Goal: Use online tool/utility

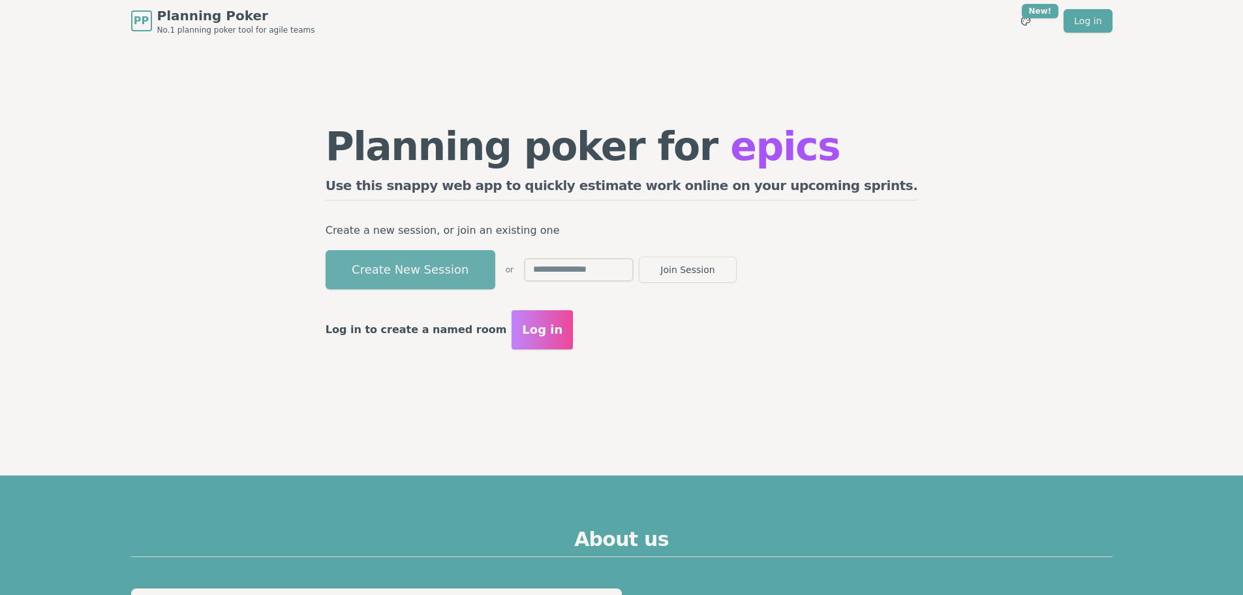
click at [495, 271] on button "Create New Session" at bounding box center [411, 269] width 170 height 39
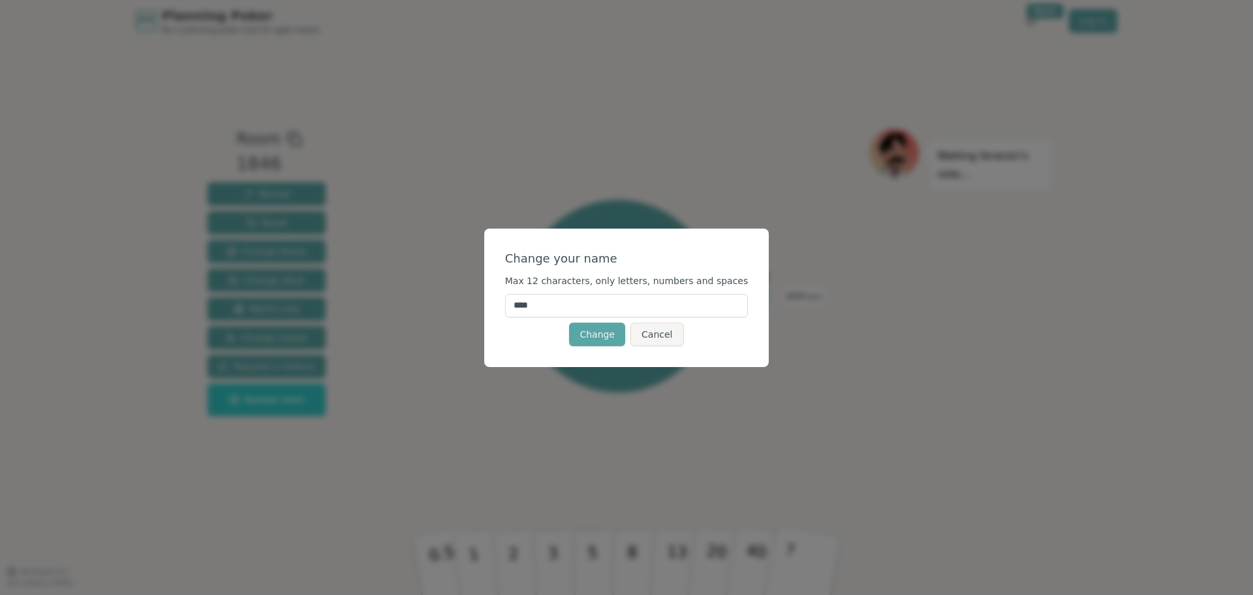
click at [593, 309] on input "****" at bounding box center [626, 305] width 243 height 23
type input "*****"
click at [598, 335] on button "Change" at bounding box center [597, 333] width 56 height 23
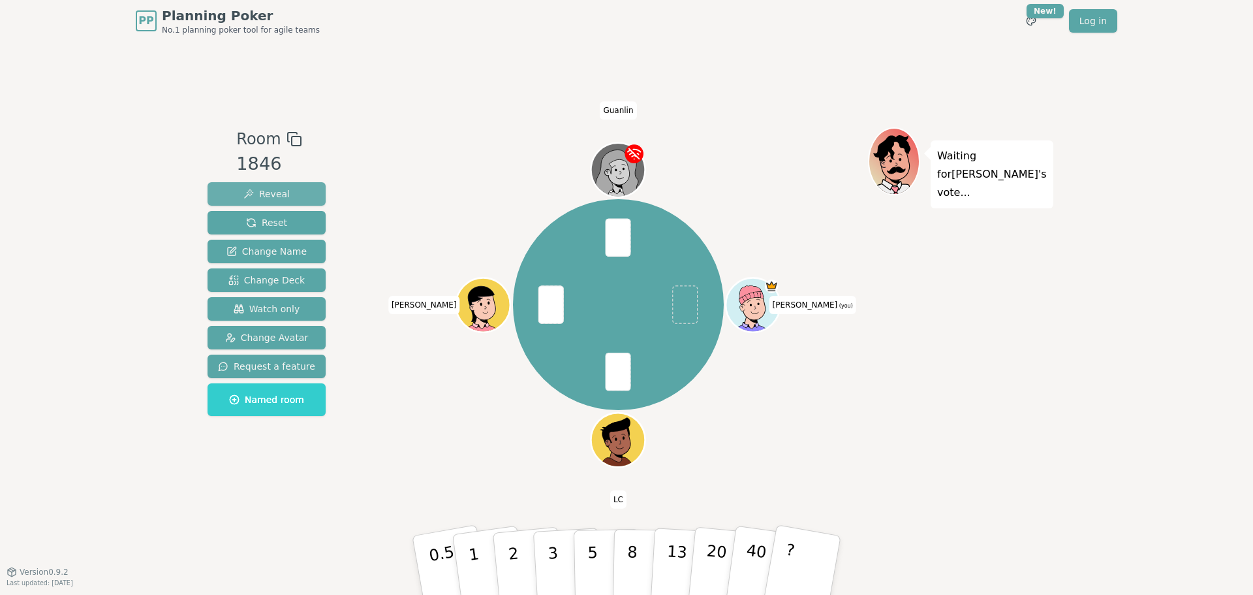
click at [289, 190] on button "Reveal" at bounding box center [267, 193] width 118 height 23
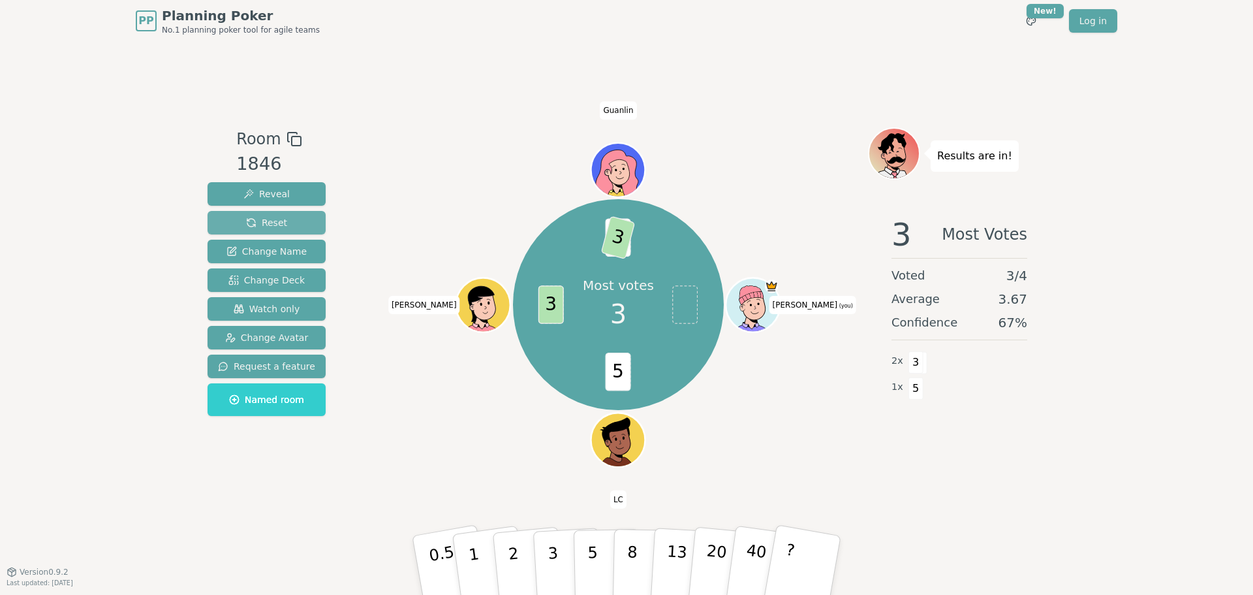
click at [287, 215] on button "Reset" at bounding box center [267, 222] width 118 height 23
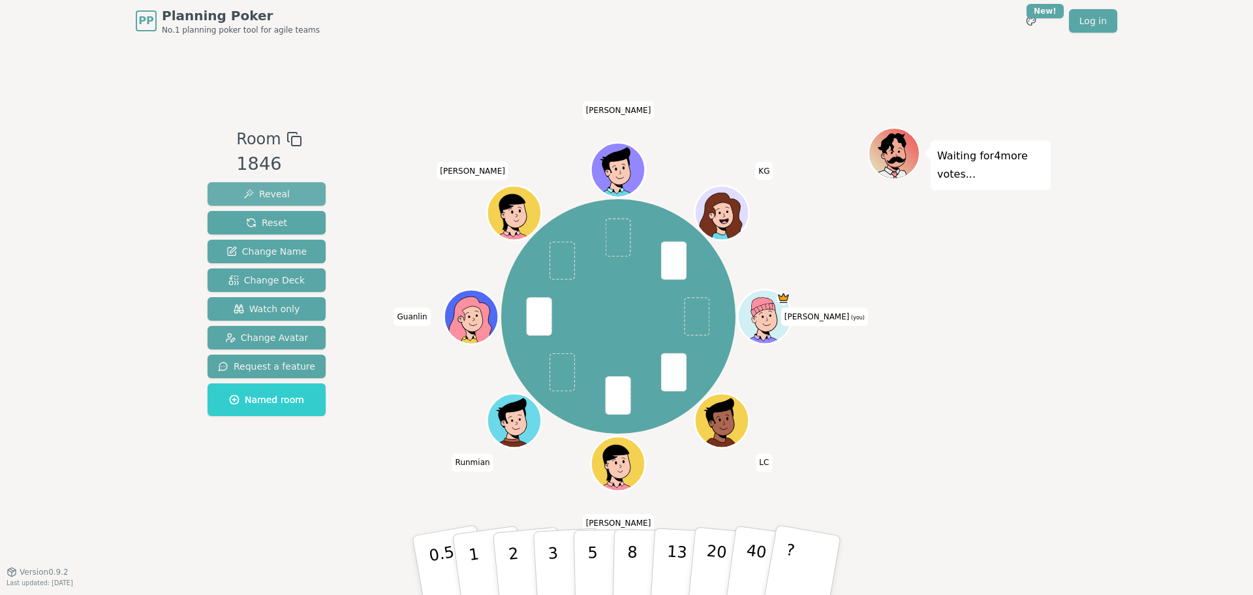
click at [268, 198] on span "Reveal" at bounding box center [266, 193] width 46 height 13
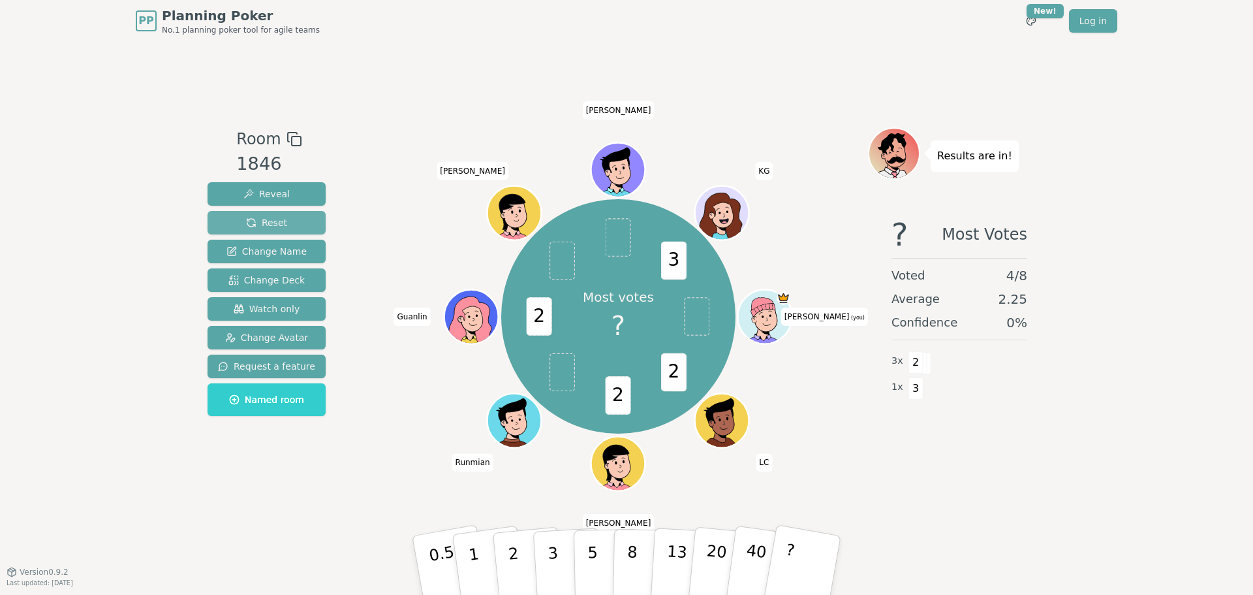
click at [278, 224] on span "Reset" at bounding box center [266, 222] width 41 height 13
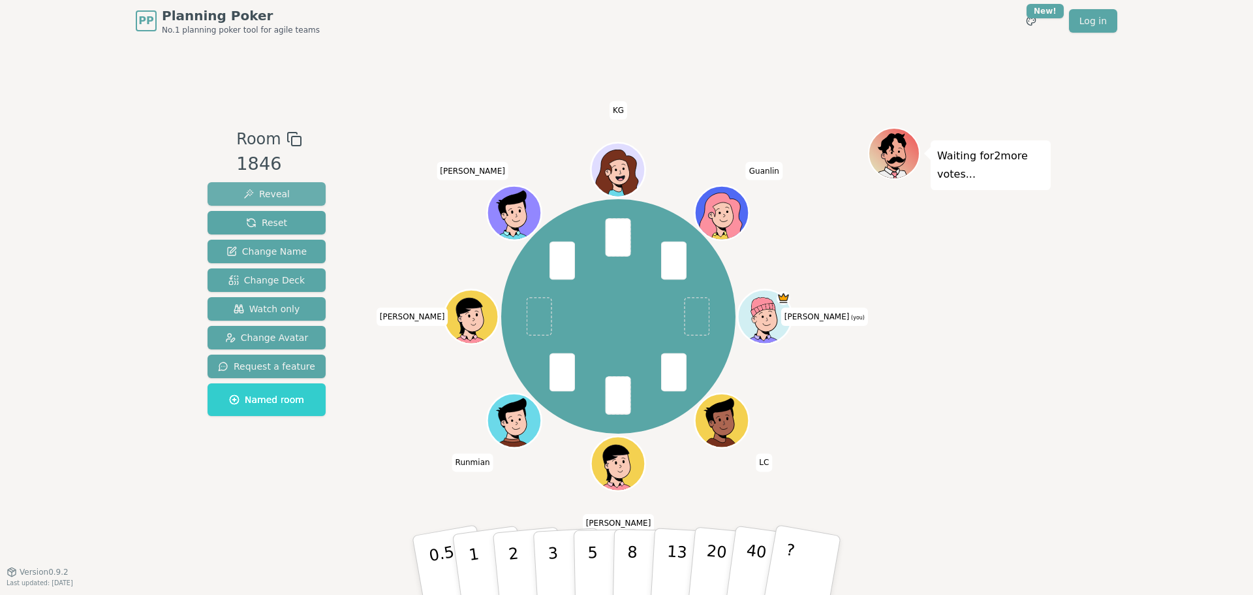
click at [288, 194] on button "Reveal" at bounding box center [267, 193] width 118 height 23
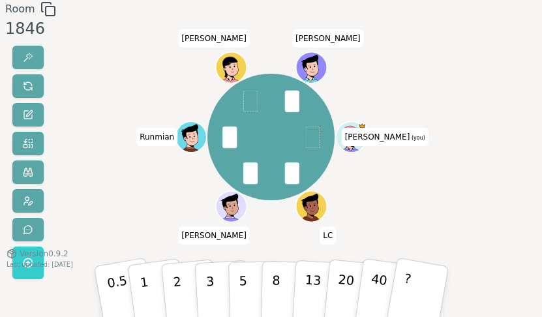
scroll to position [39, 0]
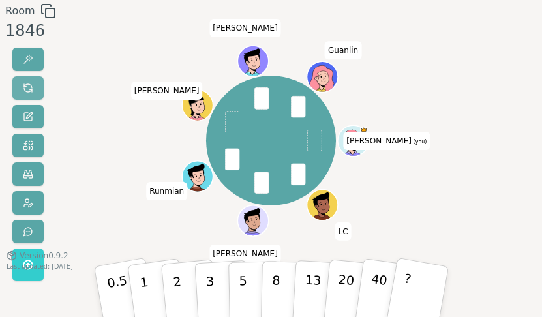
click at [28, 89] on span at bounding box center [28, 88] width 10 height 10
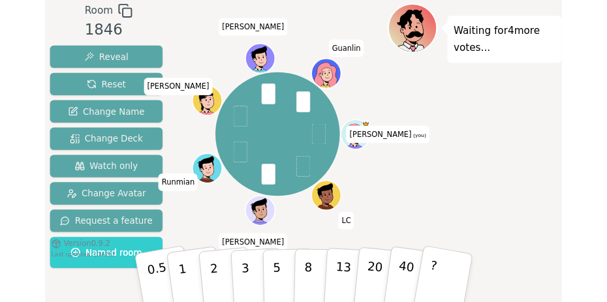
scroll to position [0, 0]
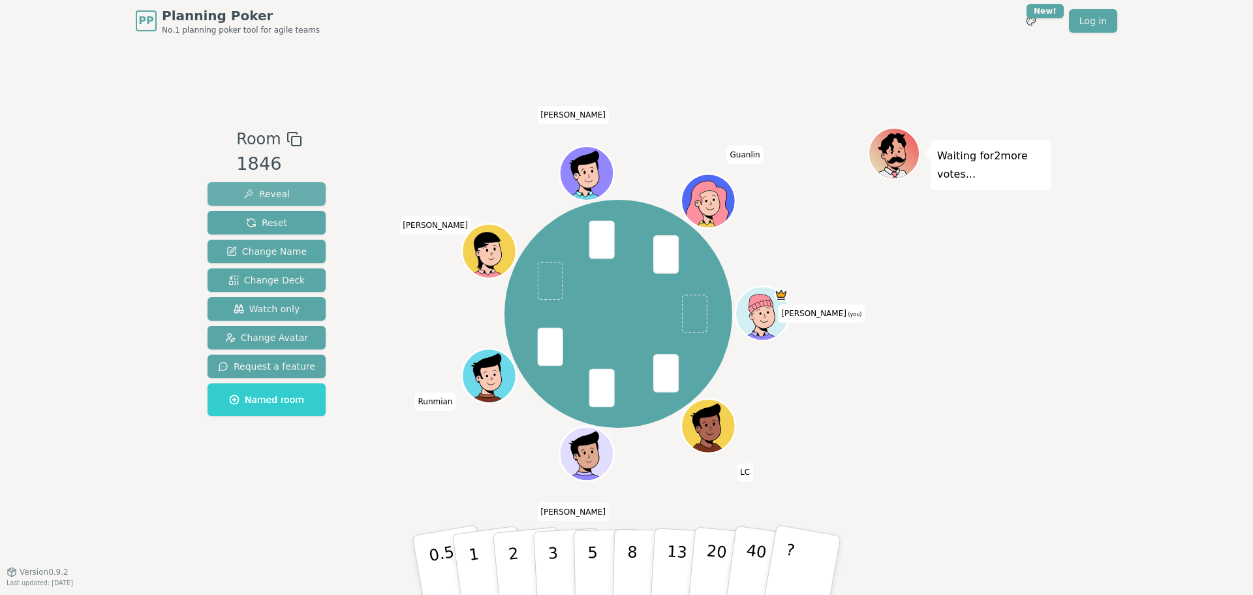
click at [283, 188] on span "Reveal" at bounding box center [266, 193] width 46 height 13
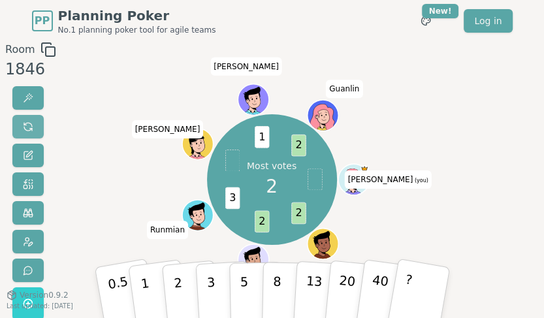
click at [20, 127] on button at bounding box center [27, 126] width 31 height 23
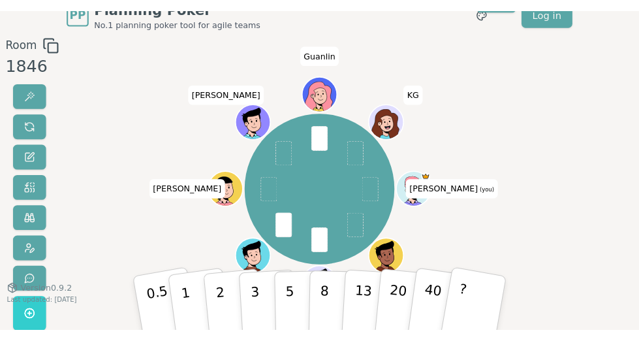
scroll to position [26, 0]
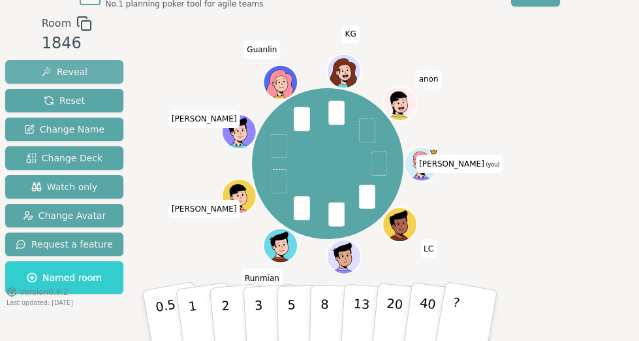
click at [76, 78] on span "Reveal" at bounding box center [64, 71] width 46 height 13
